Goal: Complete application form: Complete application form

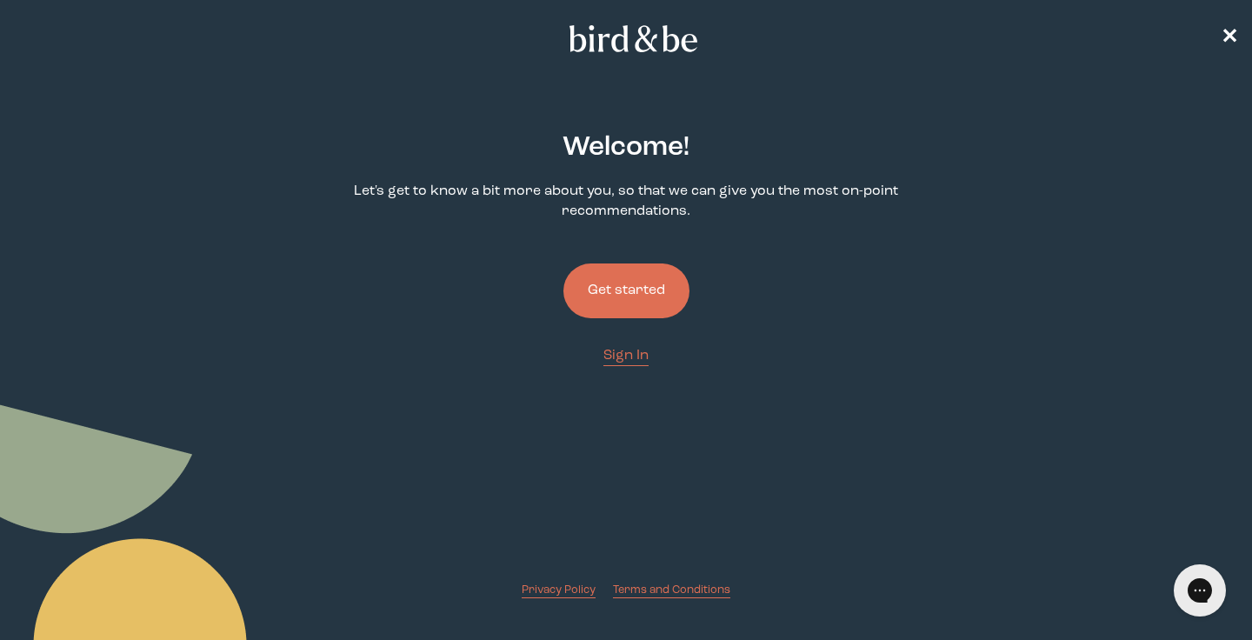
click at [665, 301] on button "Get started" at bounding box center [627, 291] width 126 height 55
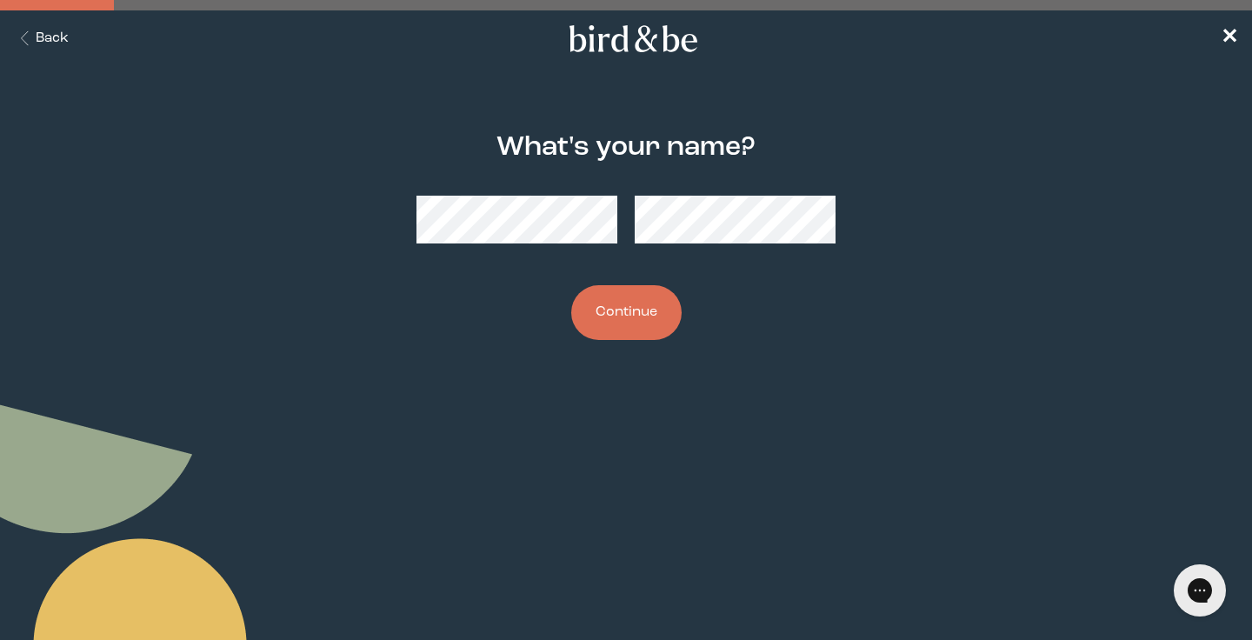
click at [642, 317] on button "Continue" at bounding box center [626, 312] width 110 height 55
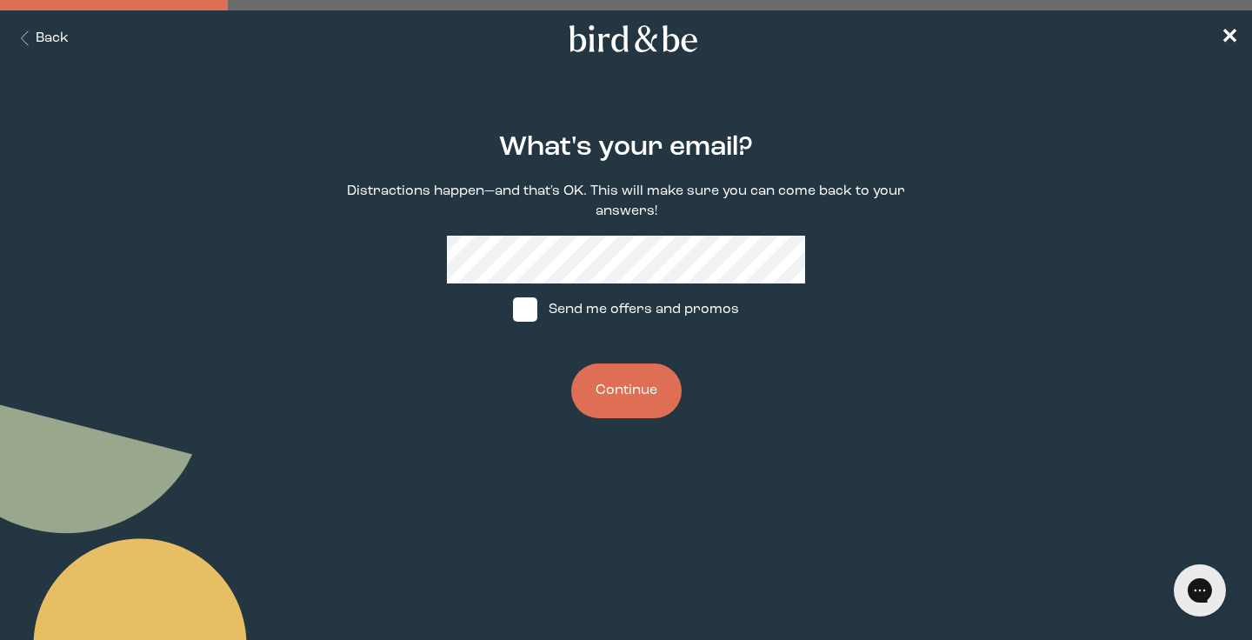
click at [648, 375] on button "Continue" at bounding box center [626, 391] width 110 height 55
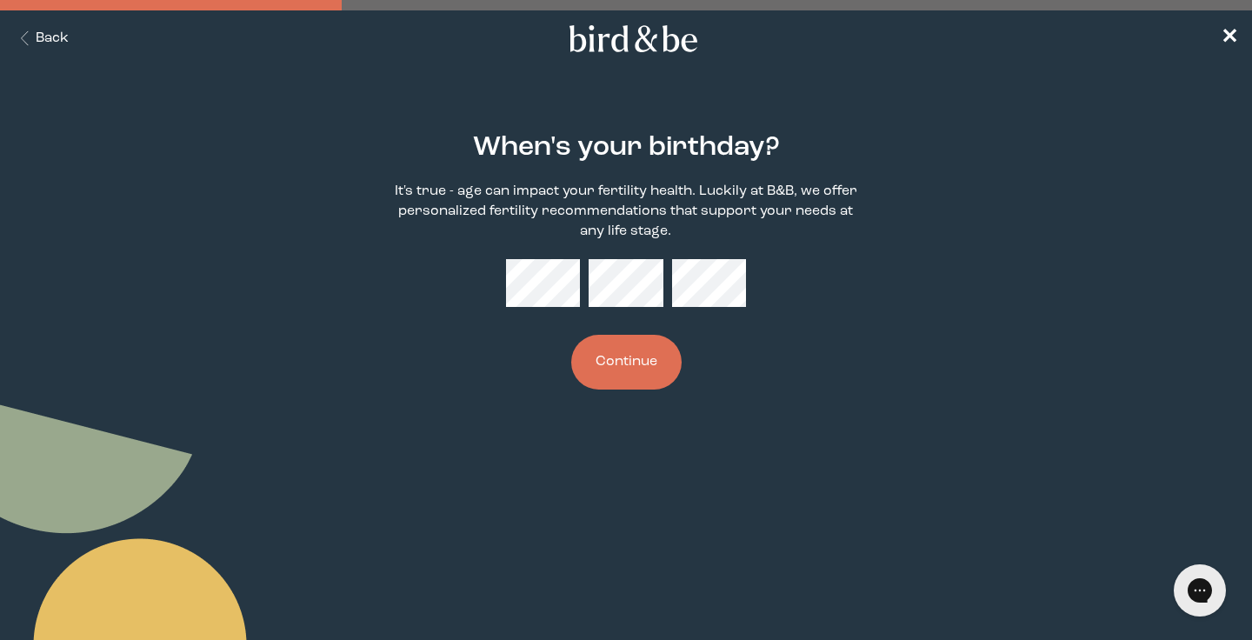
click at [610, 371] on button "Continue" at bounding box center [626, 362] width 110 height 55
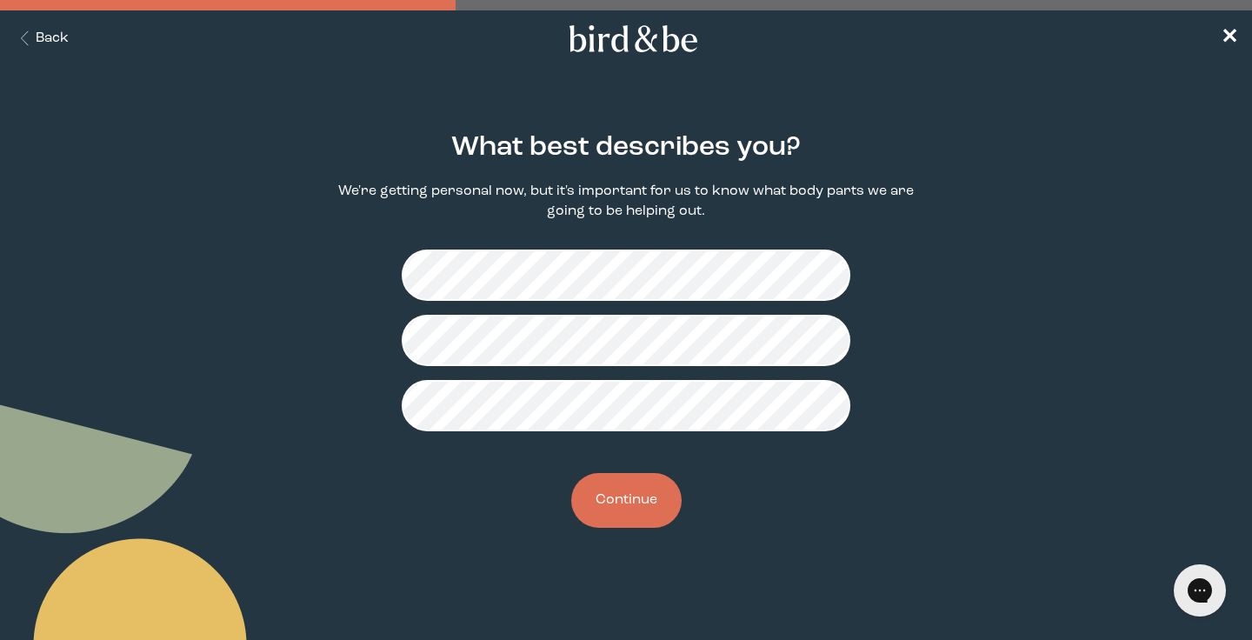
click at [637, 510] on button "Continue" at bounding box center [626, 500] width 110 height 55
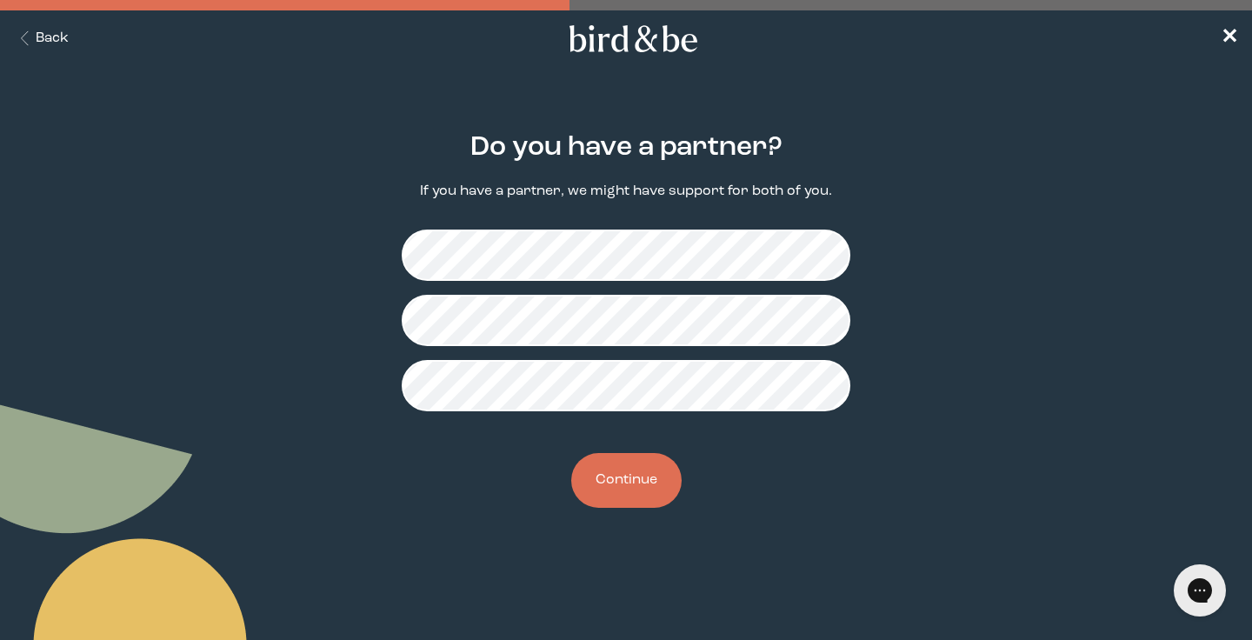
click at [630, 490] on button "Continue" at bounding box center [626, 480] width 110 height 55
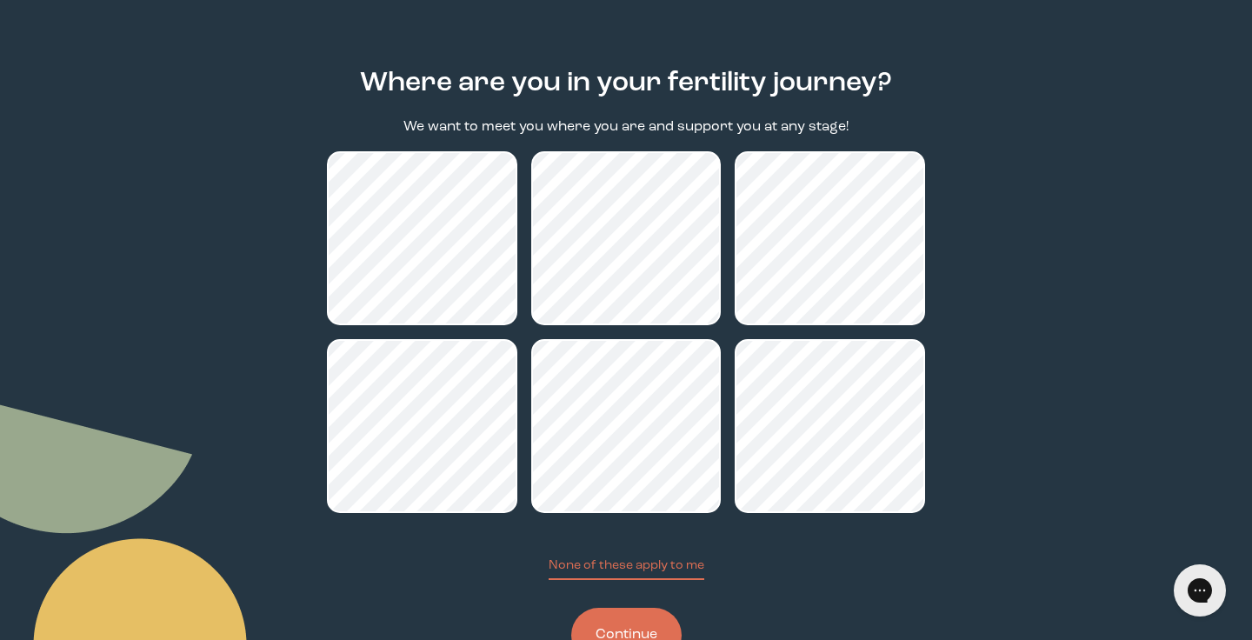
scroll to position [102, 0]
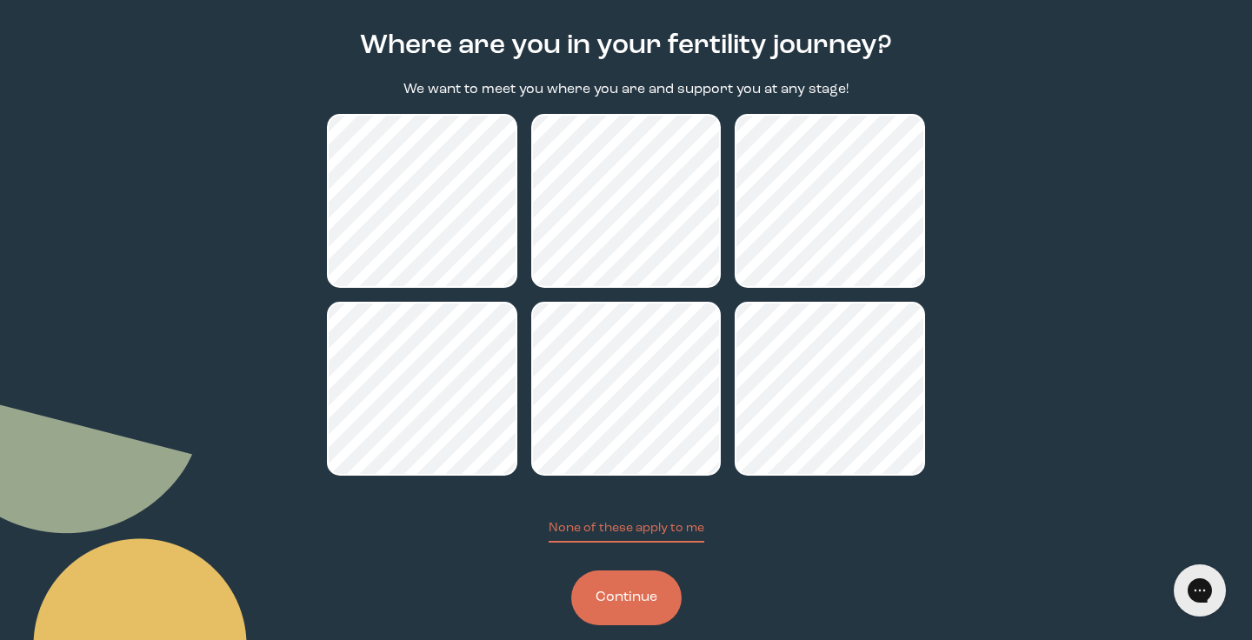
click at [642, 598] on button "Continue" at bounding box center [626, 598] width 110 height 55
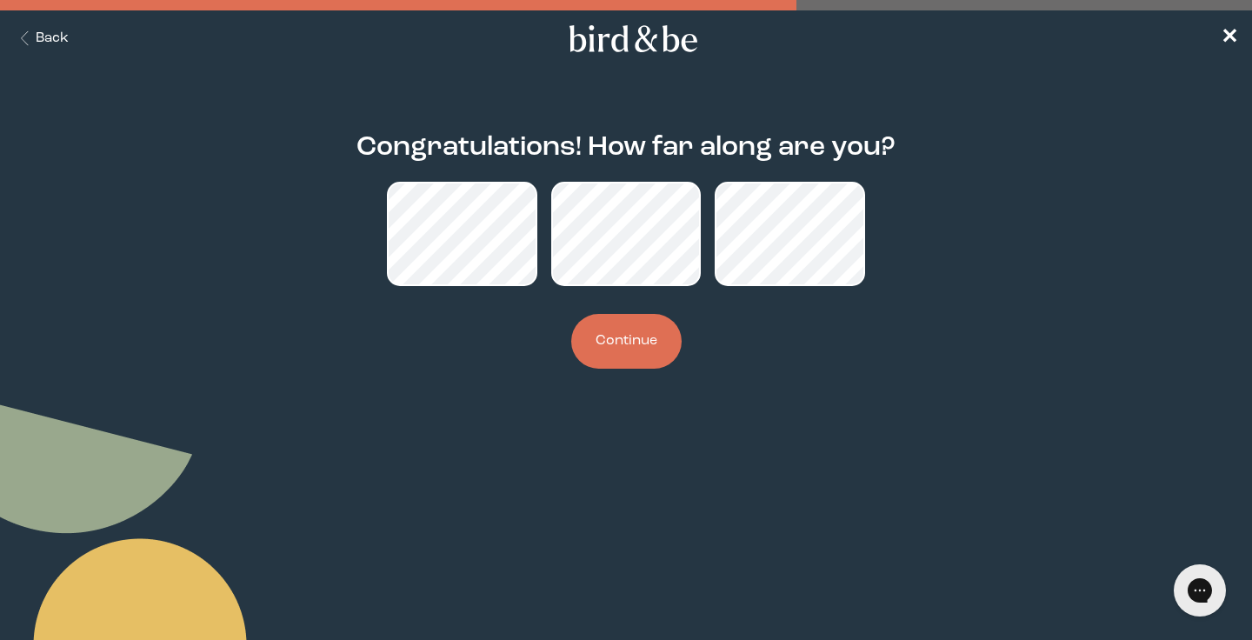
click at [615, 339] on button "Continue" at bounding box center [626, 341] width 110 height 55
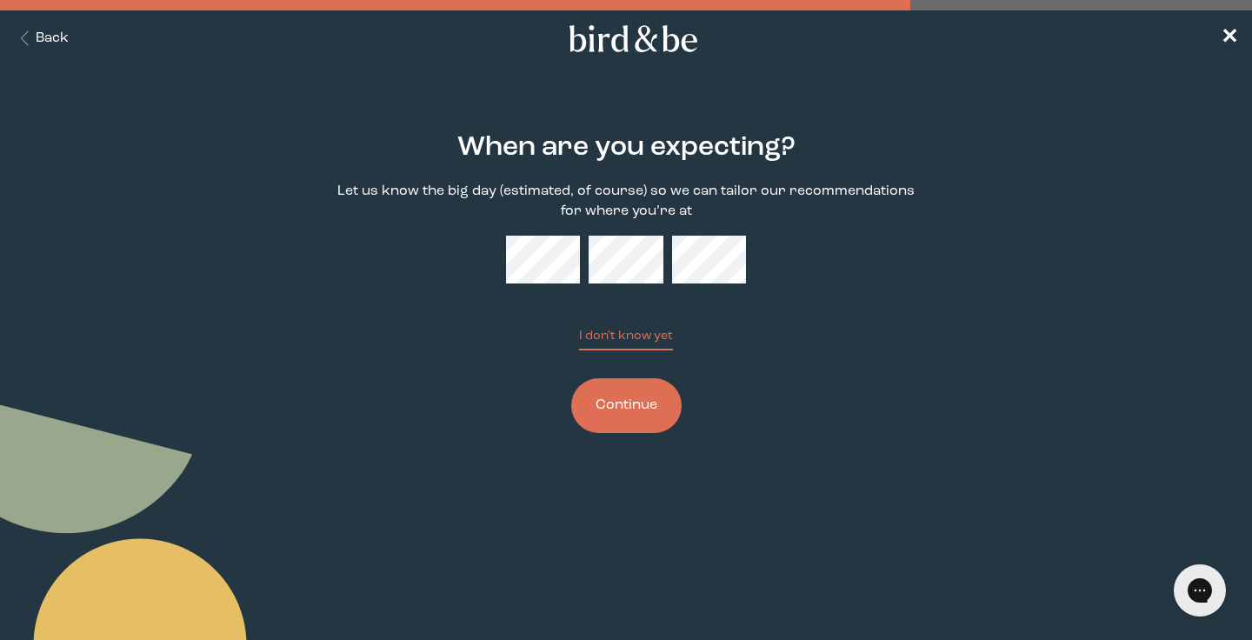
click at [632, 411] on button "Continue" at bounding box center [626, 405] width 110 height 55
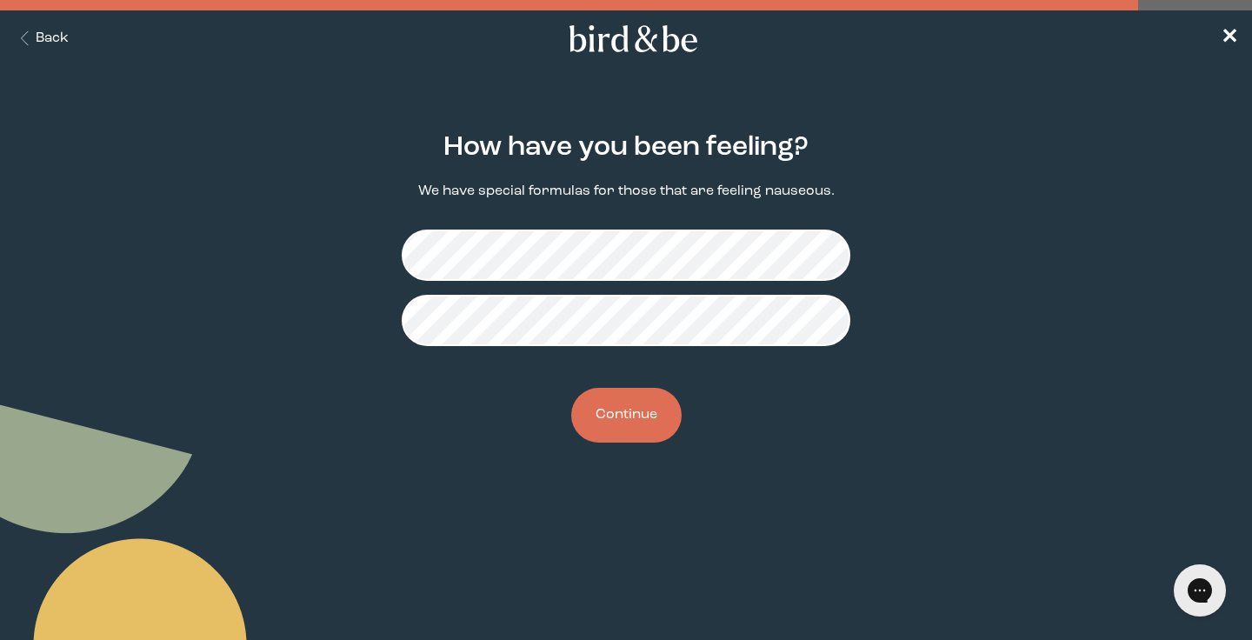
click at [615, 432] on button "Continue" at bounding box center [626, 415] width 110 height 55
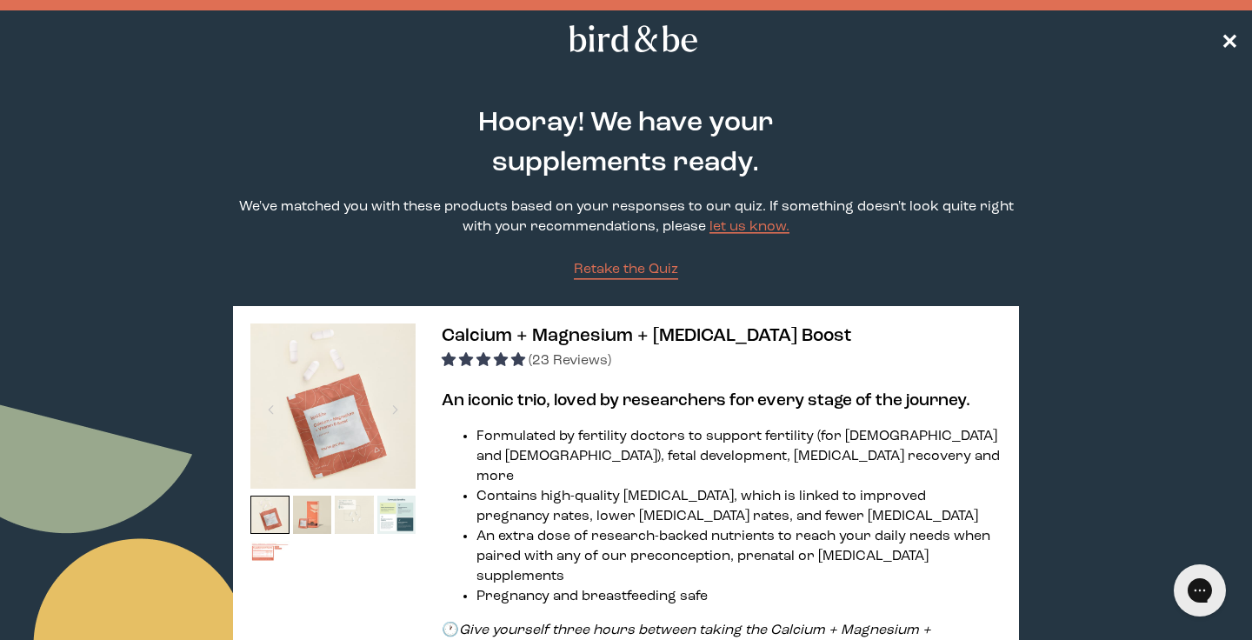
click at [1226, 32] on span "✕" at bounding box center [1229, 39] width 17 height 21
